Goal: Task Accomplishment & Management: Manage account settings

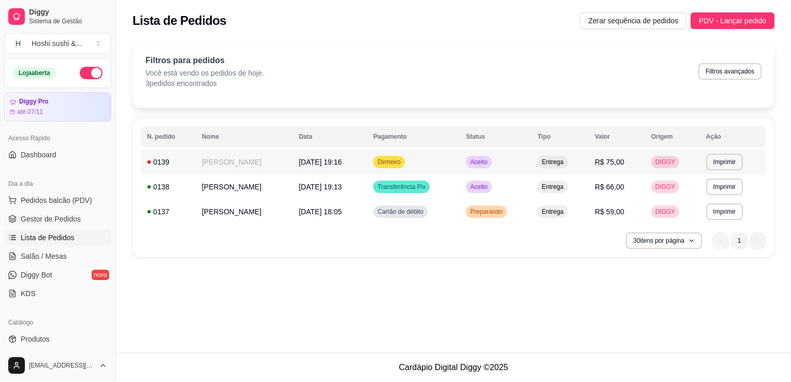
click at [531, 160] on td "Aceito" at bounding box center [494, 162] width 71 height 25
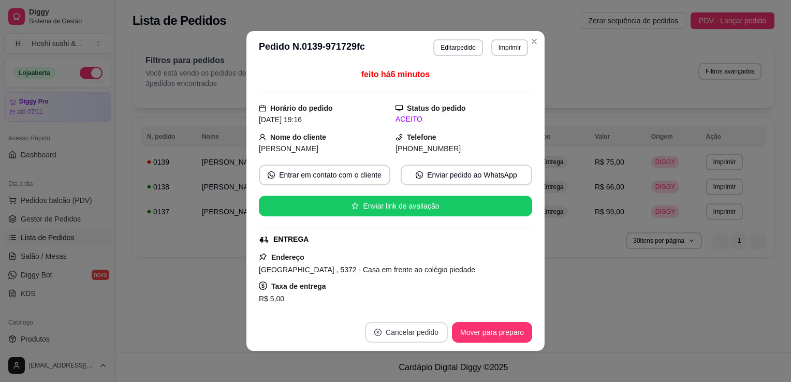
click at [392, 326] on button "Cancelar pedido" at bounding box center [406, 332] width 83 height 21
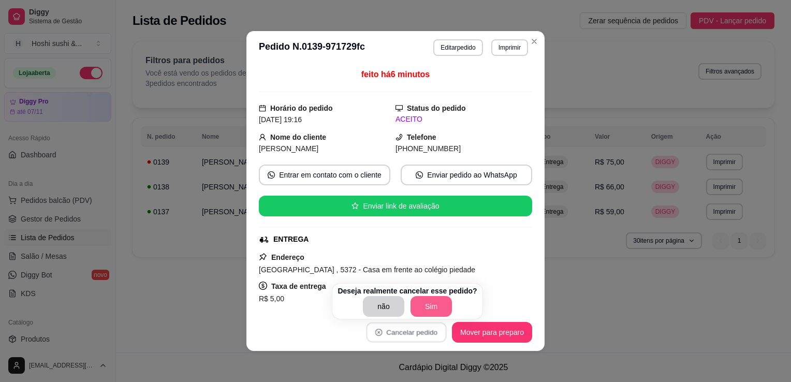
click at [422, 311] on button "Sim" at bounding box center [430, 306] width 41 height 21
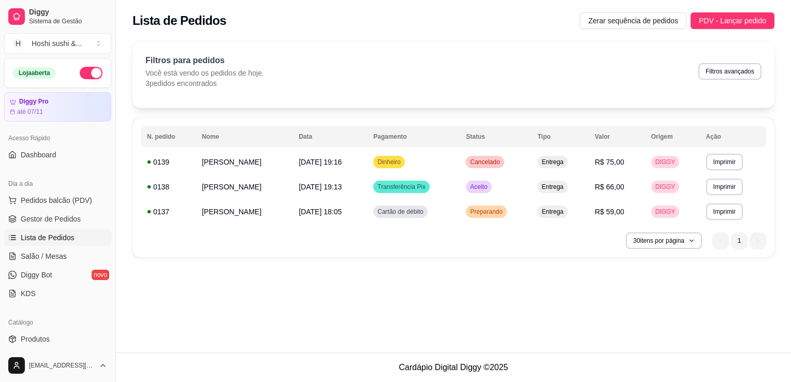
click at [599, 347] on div "**********" at bounding box center [453, 176] width 675 height 352
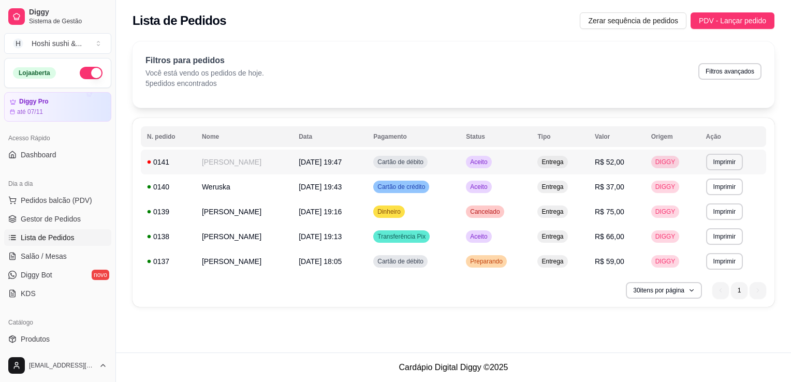
click at [531, 168] on td "Aceito" at bounding box center [494, 162] width 71 height 25
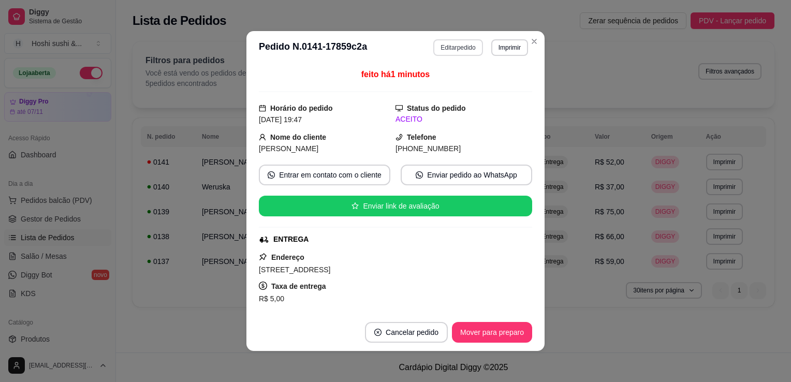
click at [459, 42] on button "Editar pedido" at bounding box center [457, 47] width 49 height 17
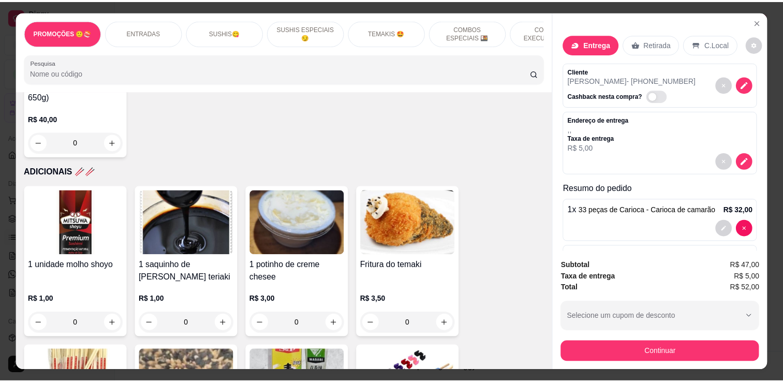
scroll to position [3071, 0]
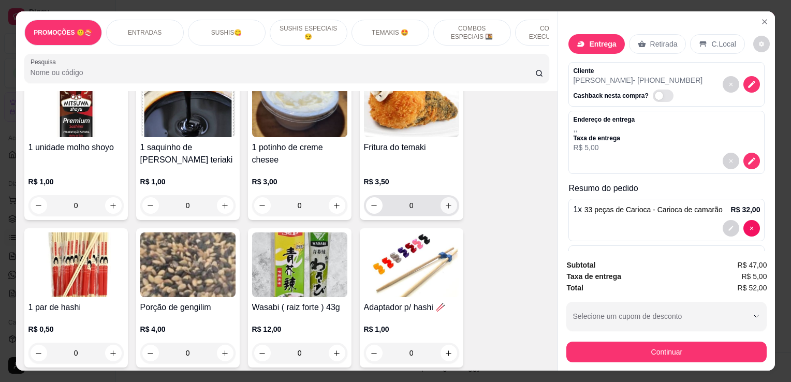
click at [447, 202] on icon "increase-product-quantity" at bounding box center [448, 206] width 8 height 8
type input "1"
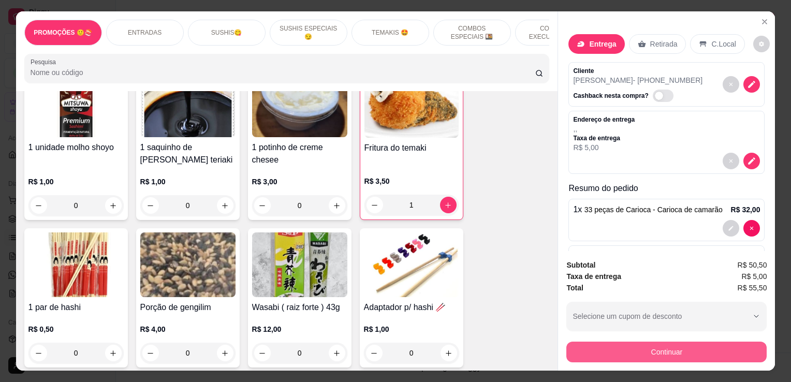
click at [615, 354] on button "Continuar" at bounding box center [666, 351] width 200 height 21
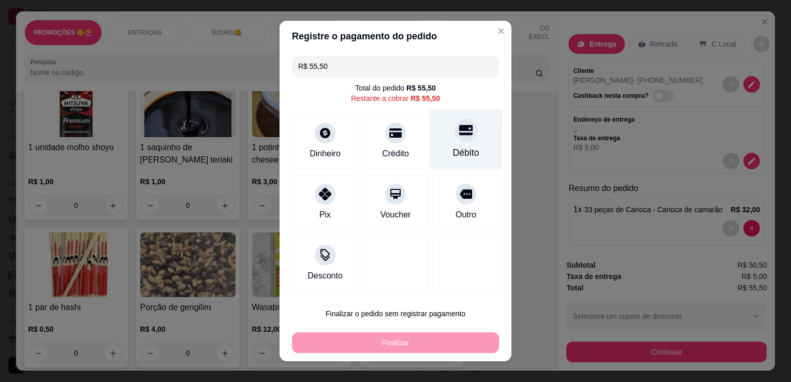
click at [453, 148] on div "Débito" at bounding box center [466, 152] width 26 height 13
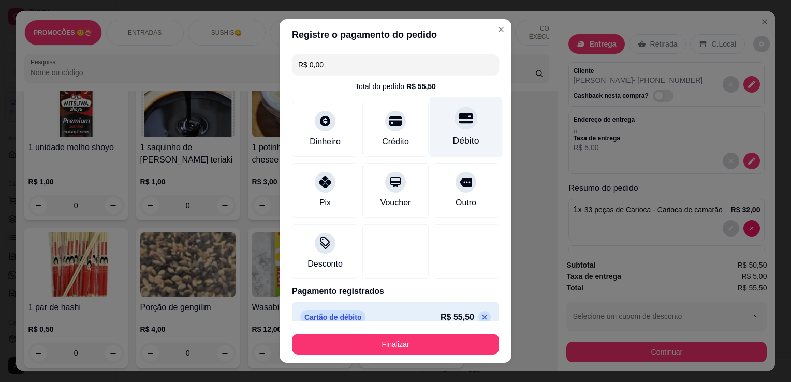
type input "R$ 0,00"
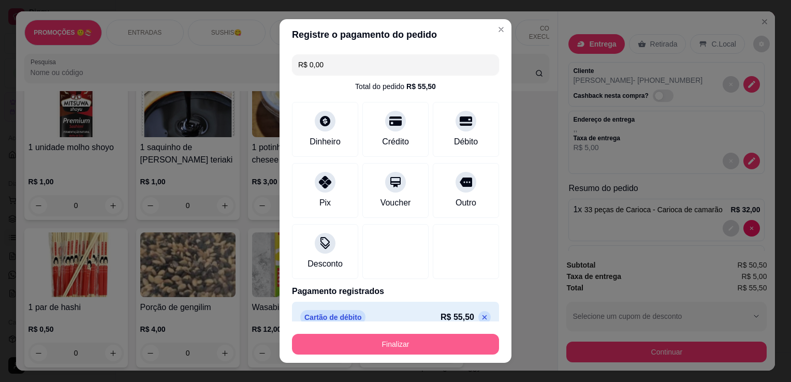
click at [400, 342] on button "Finalizar" at bounding box center [395, 344] width 207 height 21
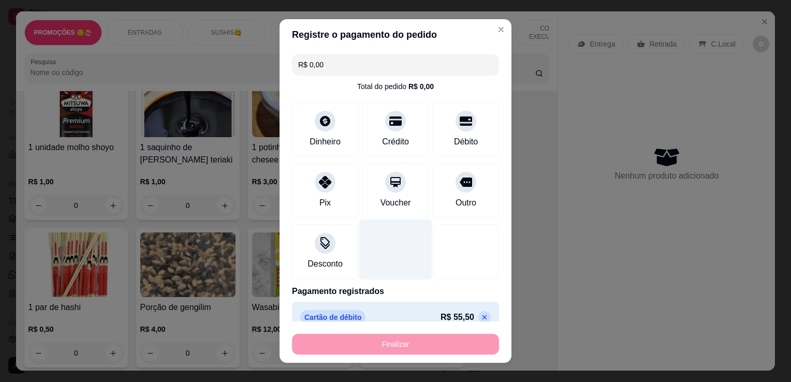
type input "0"
type input "-R$ 55,50"
